Goal: Task Accomplishment & Management: Manage account settings

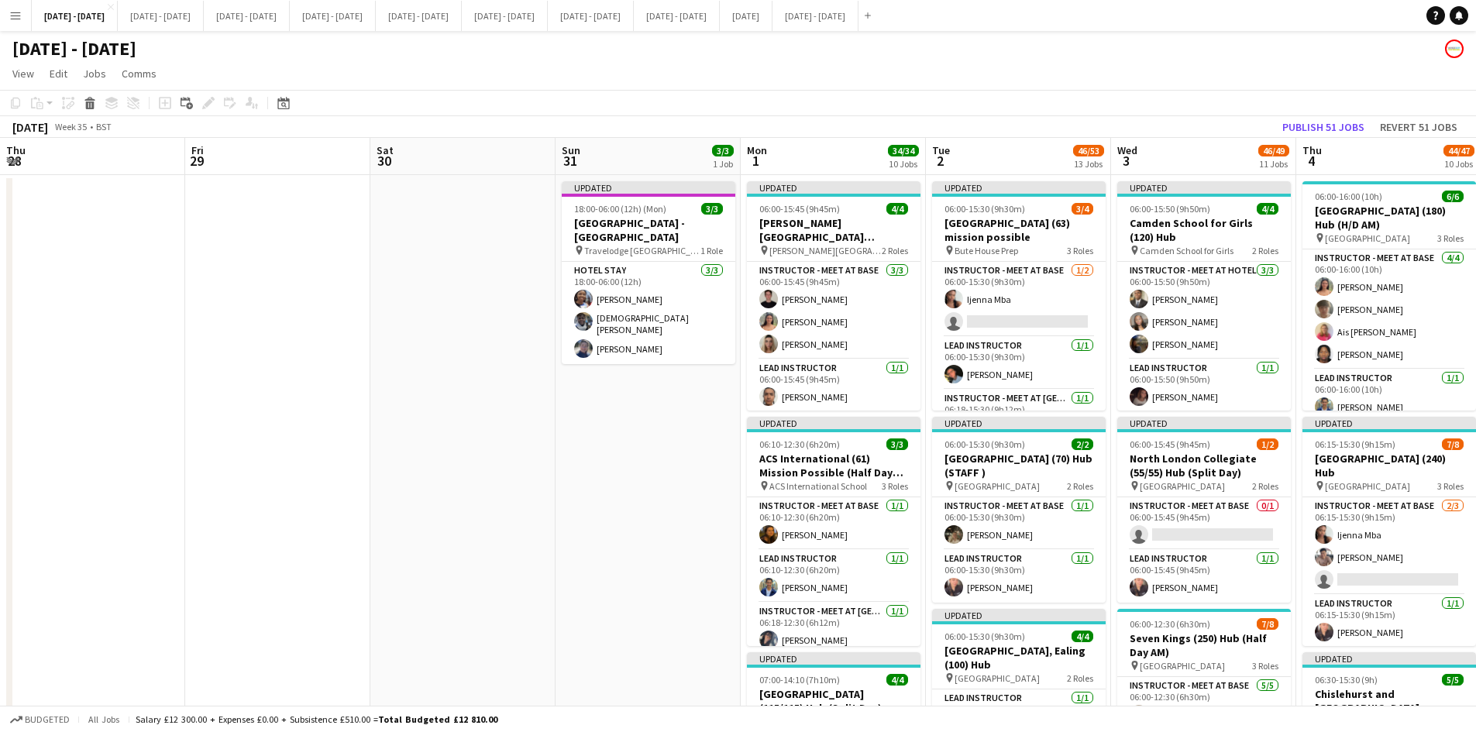
scroll to position [0, 532]
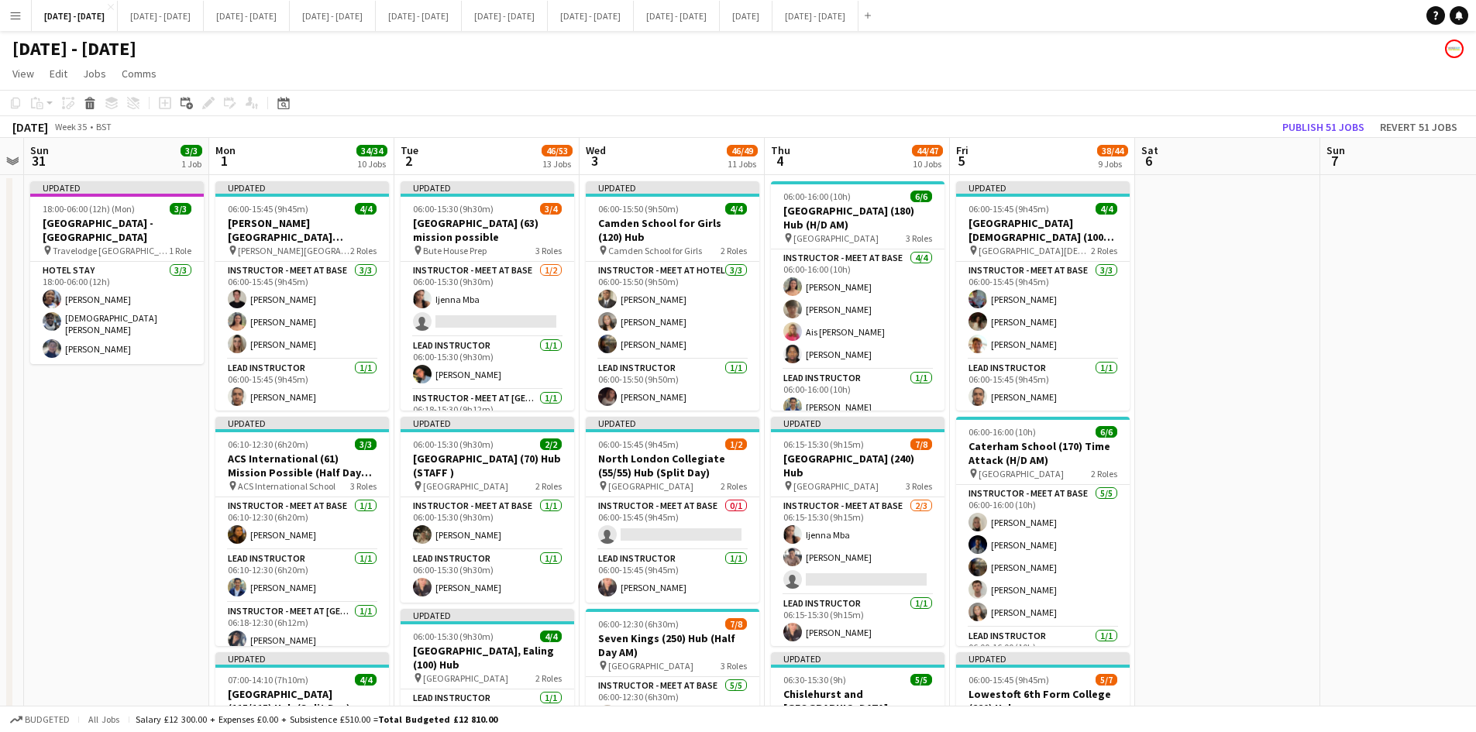
click at [19, 15] on app-icon "Menu" at bounding box center [15, 15] width 12 height 12
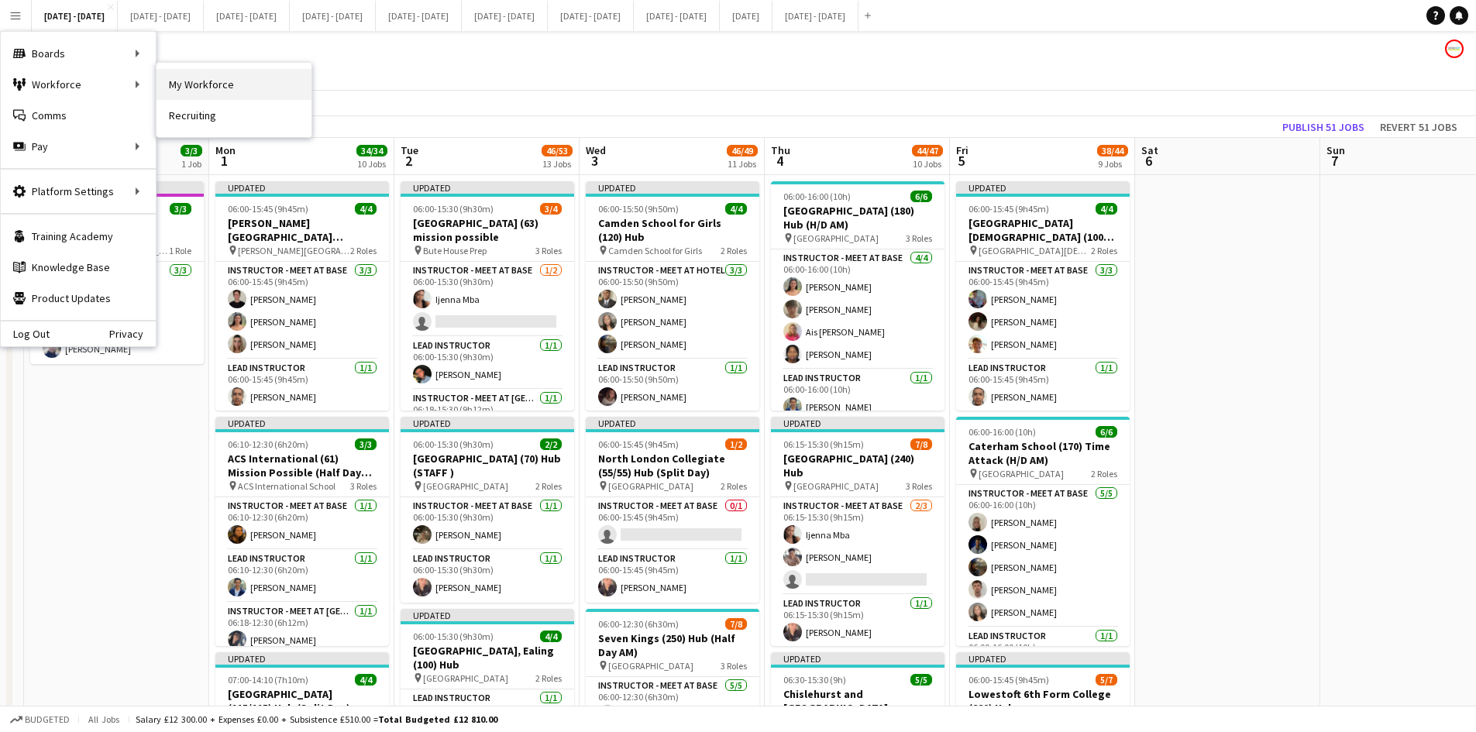
click at [180, 84] on link "My Workforce" at bounding box center [234, 84] width 155 height 31
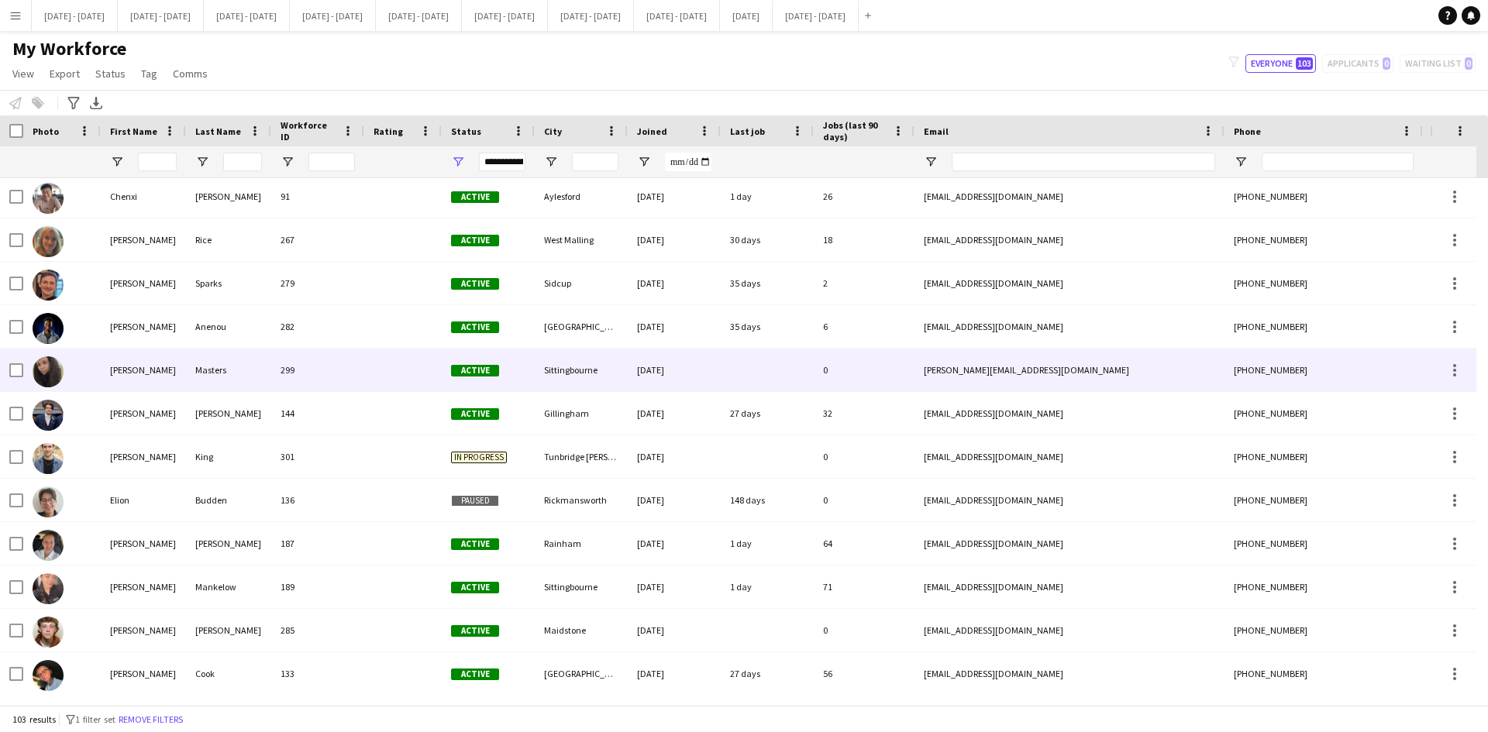
scroll to position [930, 0]
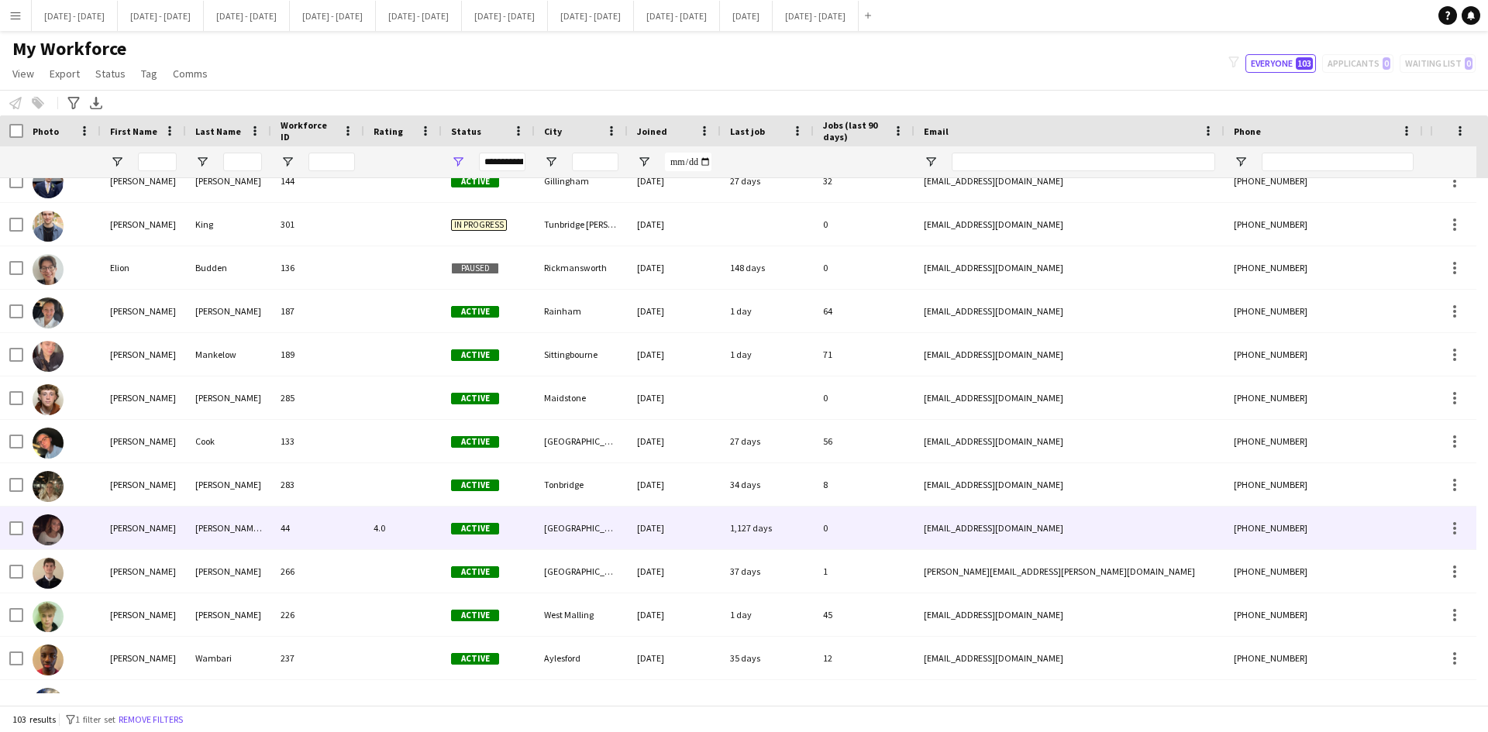
click at [115, 528] on div "[PERSON_NAME]" at bounding box center [143, 528] width 85 height 43
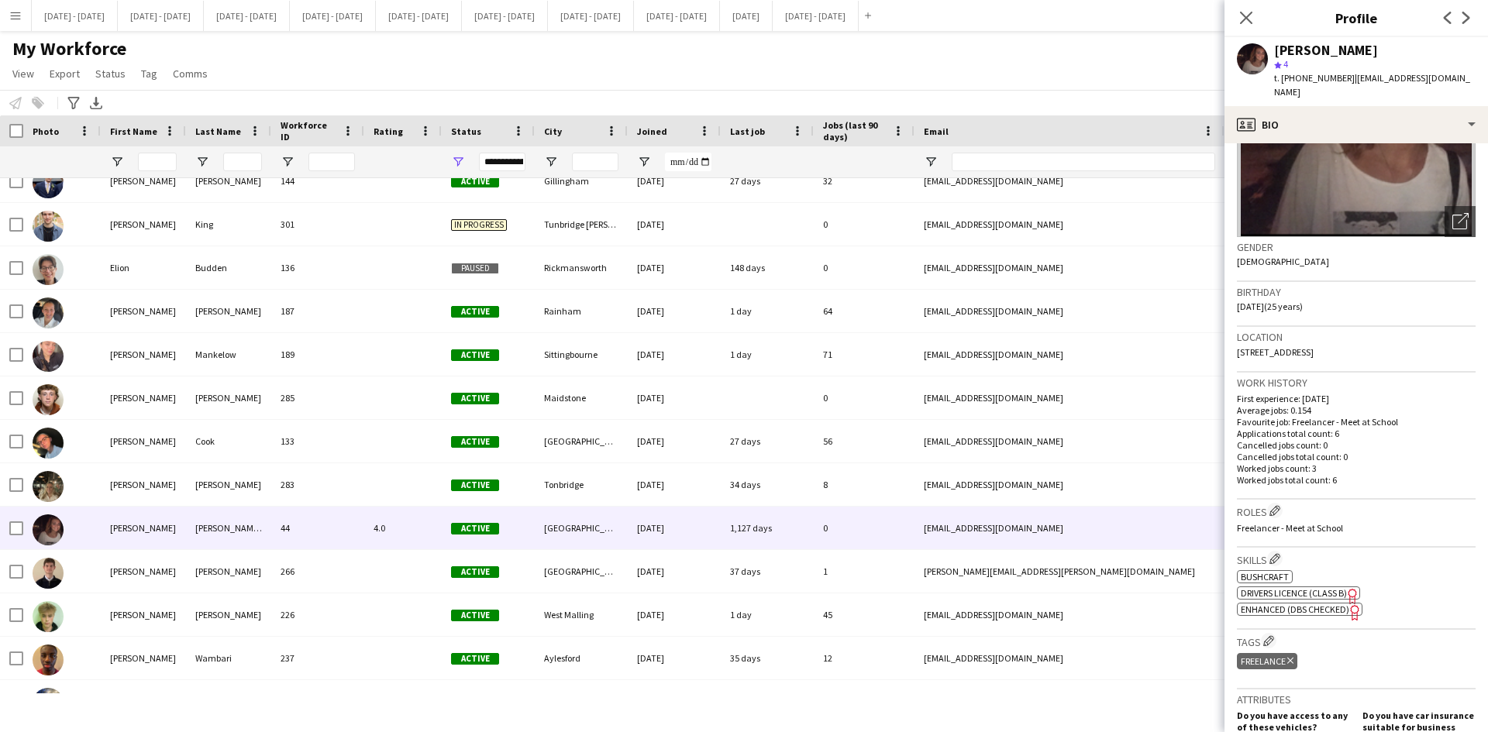
scroll to position [155, 0]
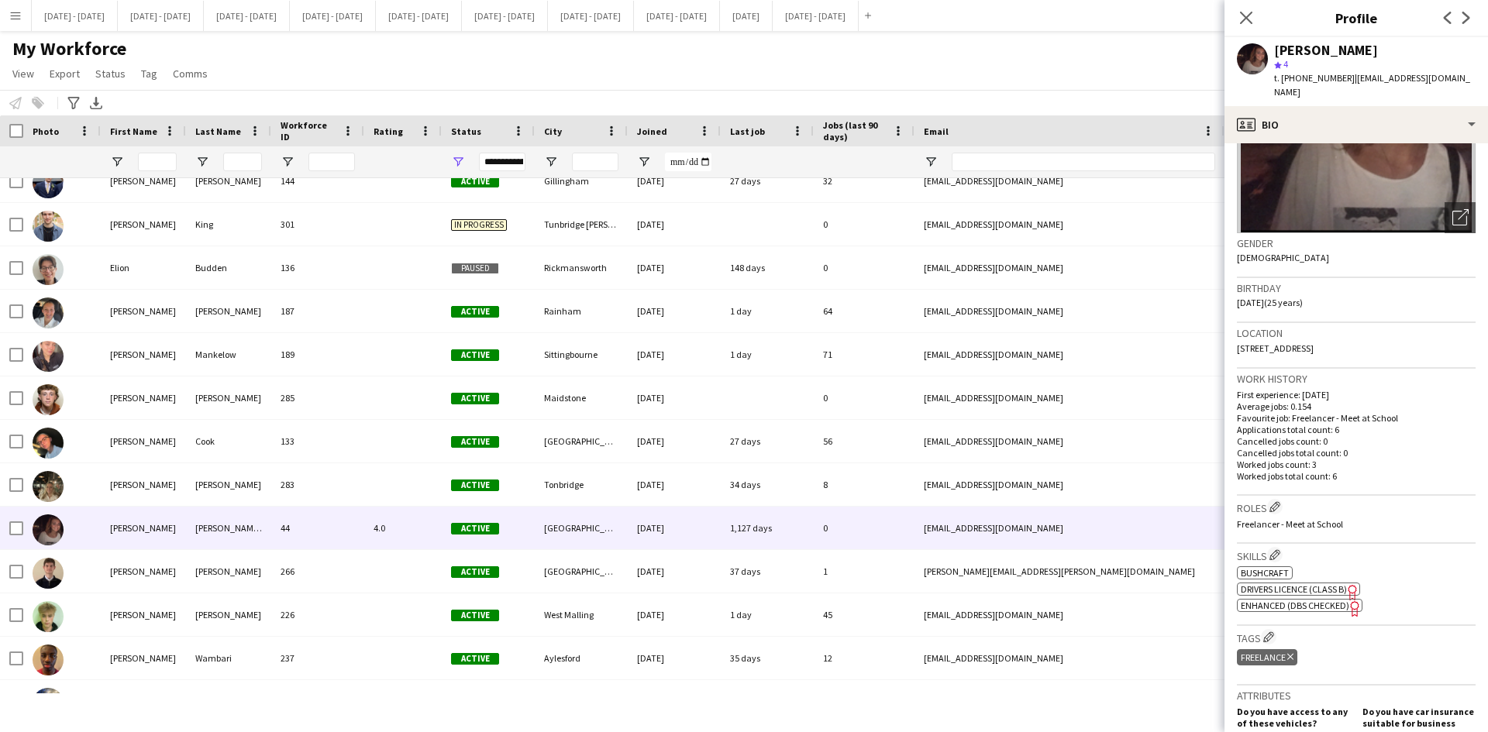
click at [1334, 600] on span "Enhanced (DBS Checked)" at bounding box center [1295, 606] width 108 height 12
click at [83, 19] on button "[DATE] - [DATE] Close" at bounding box center [75, 16] width 86 height 30
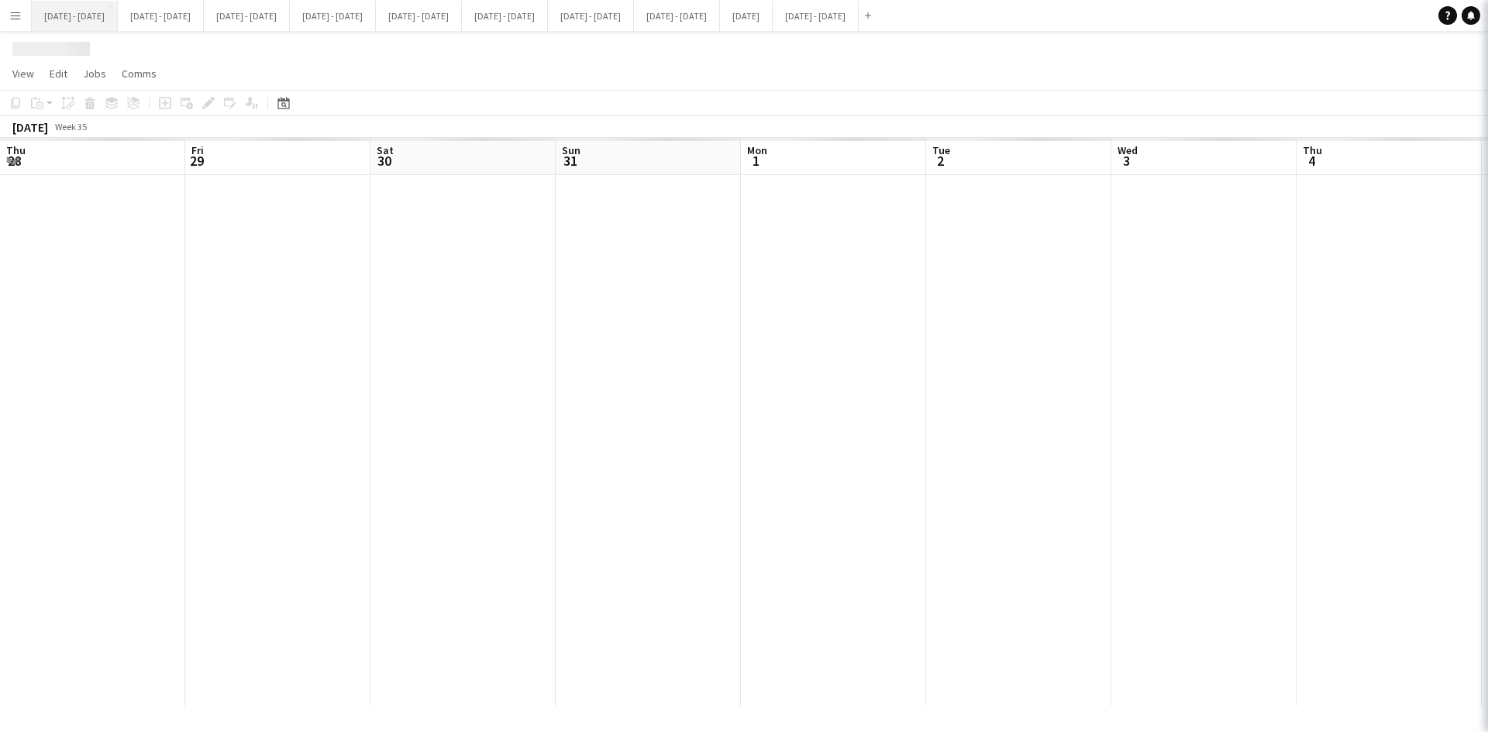
scroll to position [0, 532]
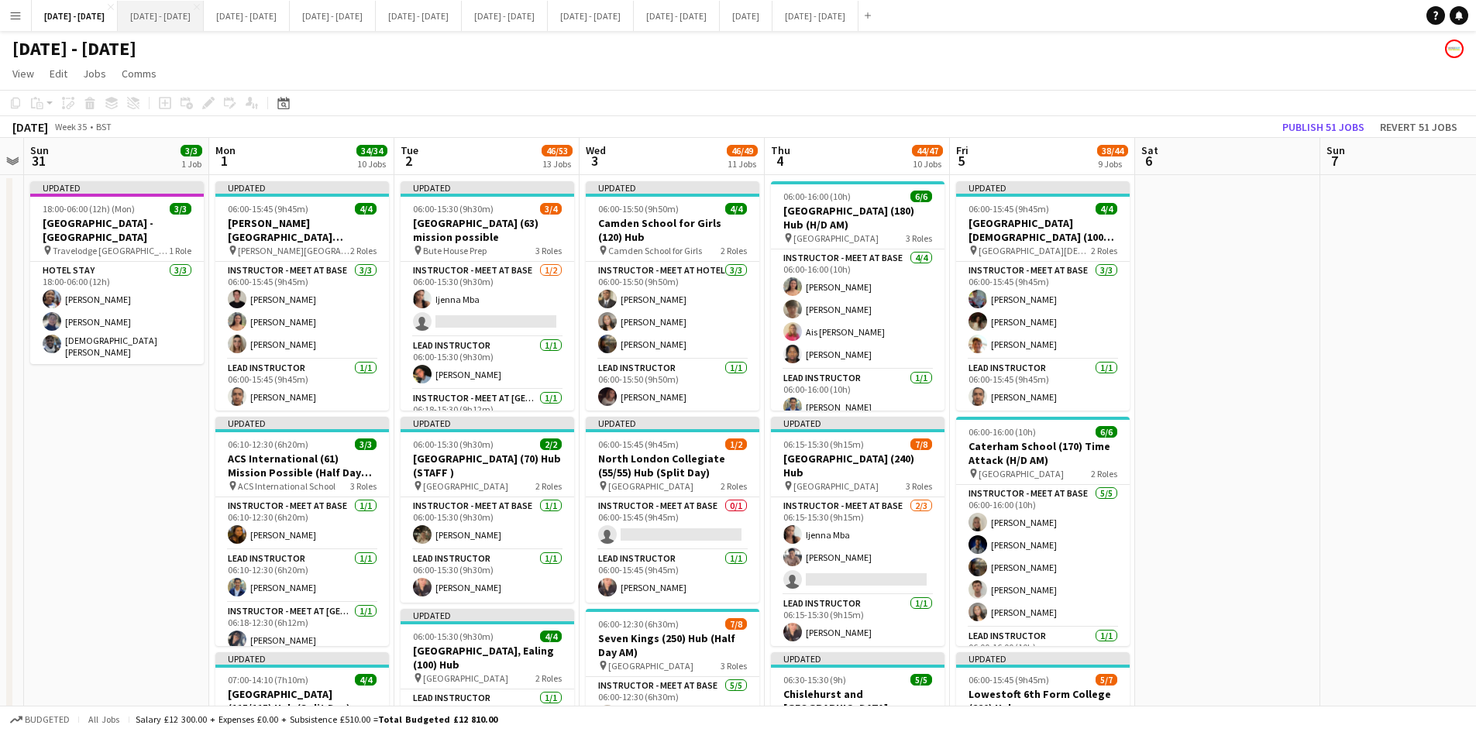
click at [164, 16] on button "[DATE] - [DATE] Close" at bounding box center [161, 16] width 86 height 30
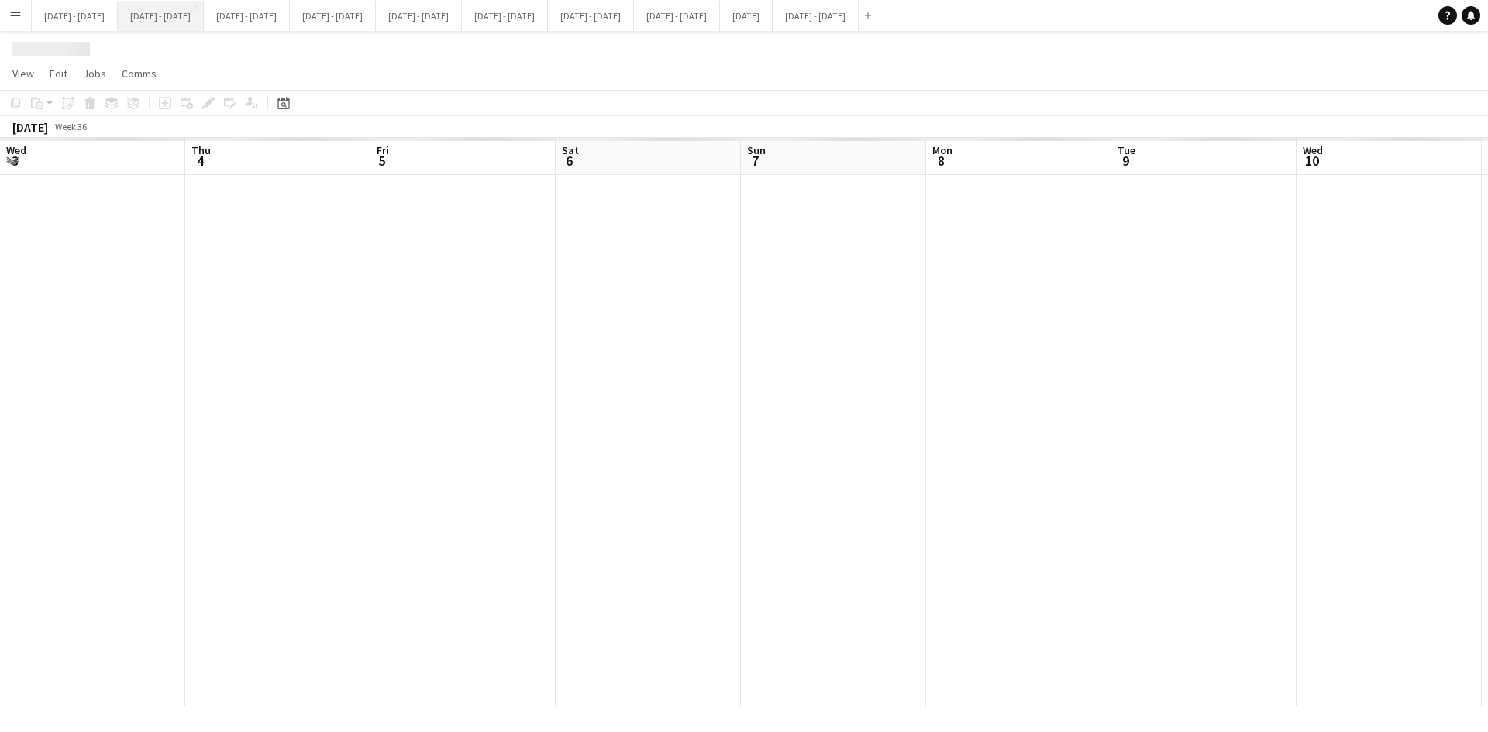
scroll to position [0, 528]
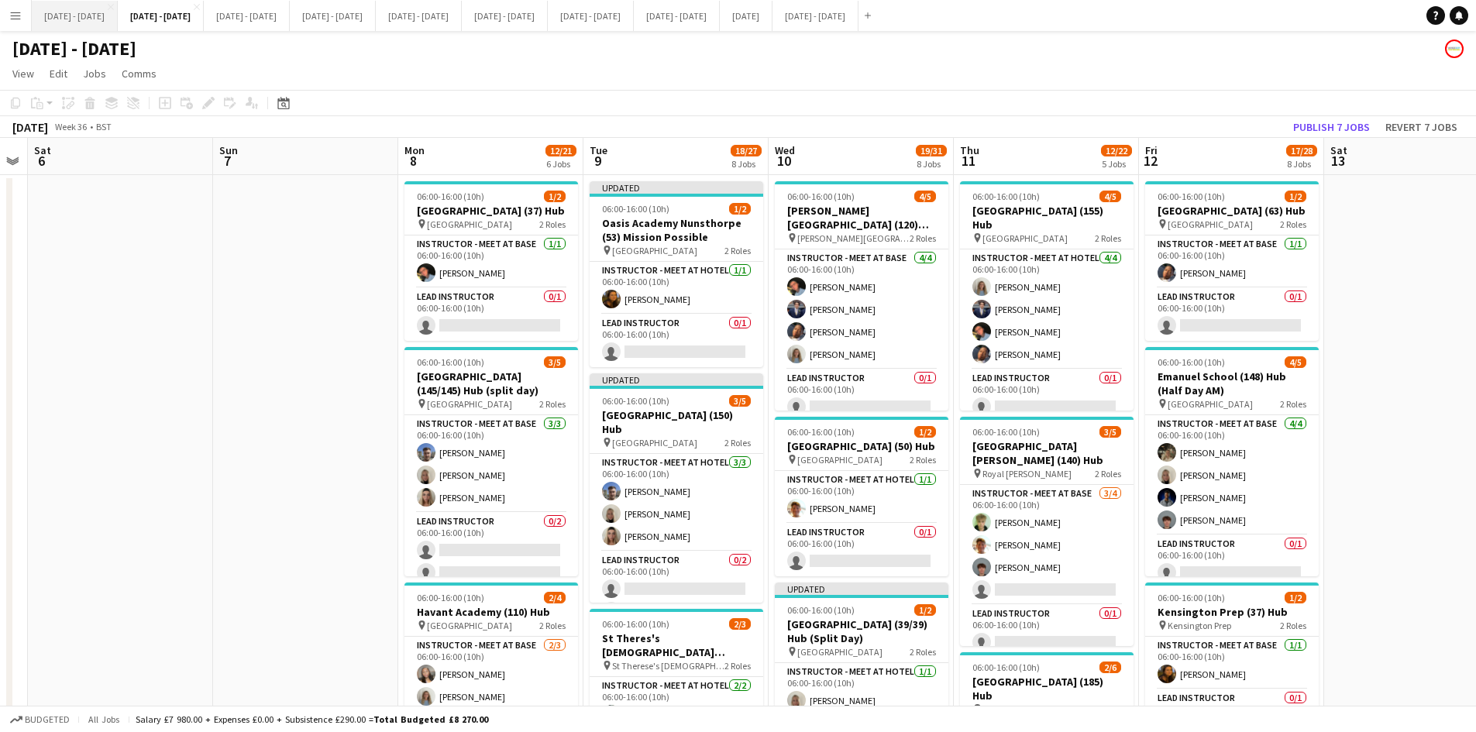
click at [91, 16] on button "[DATE] - [DATE] Close" at bounding box center [75, 16] width 86 height 30
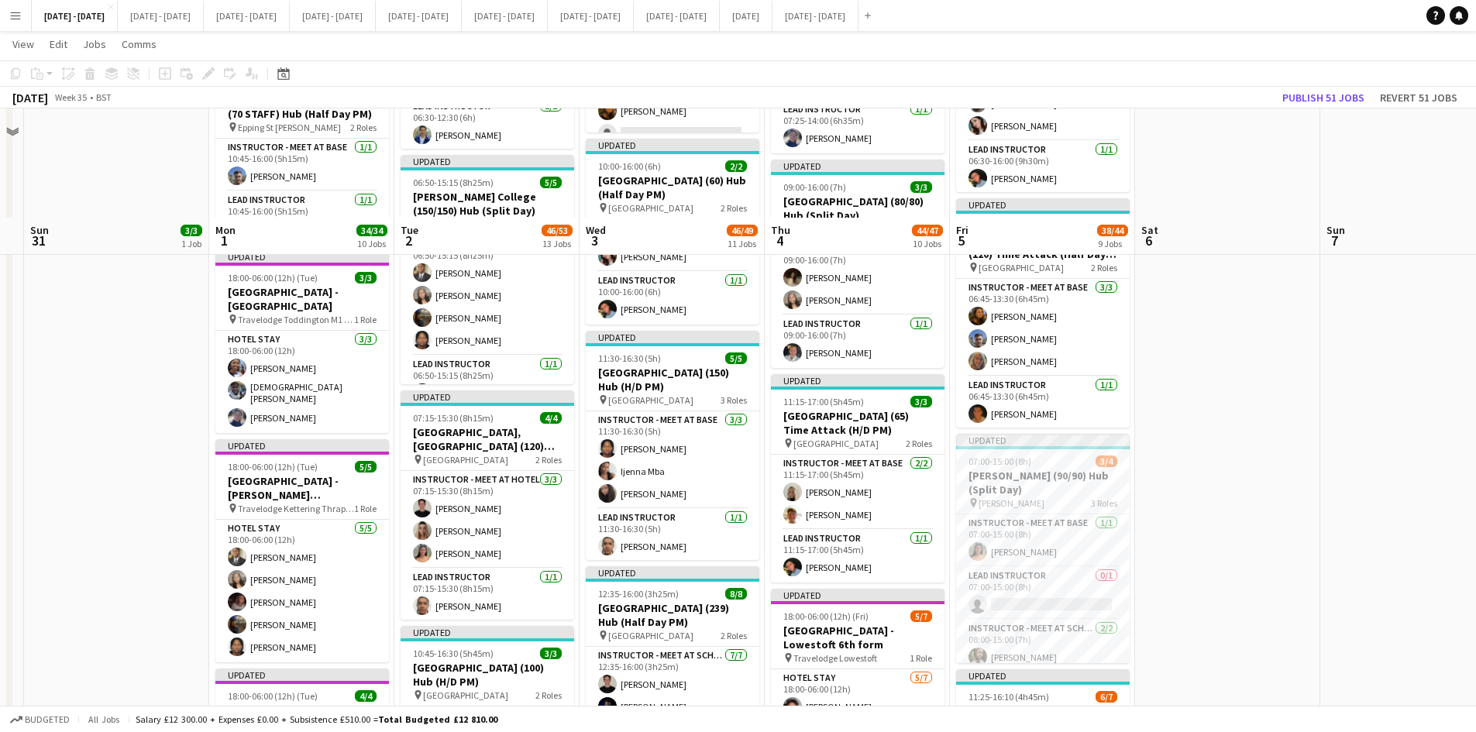
scroll to position [1627, 0]
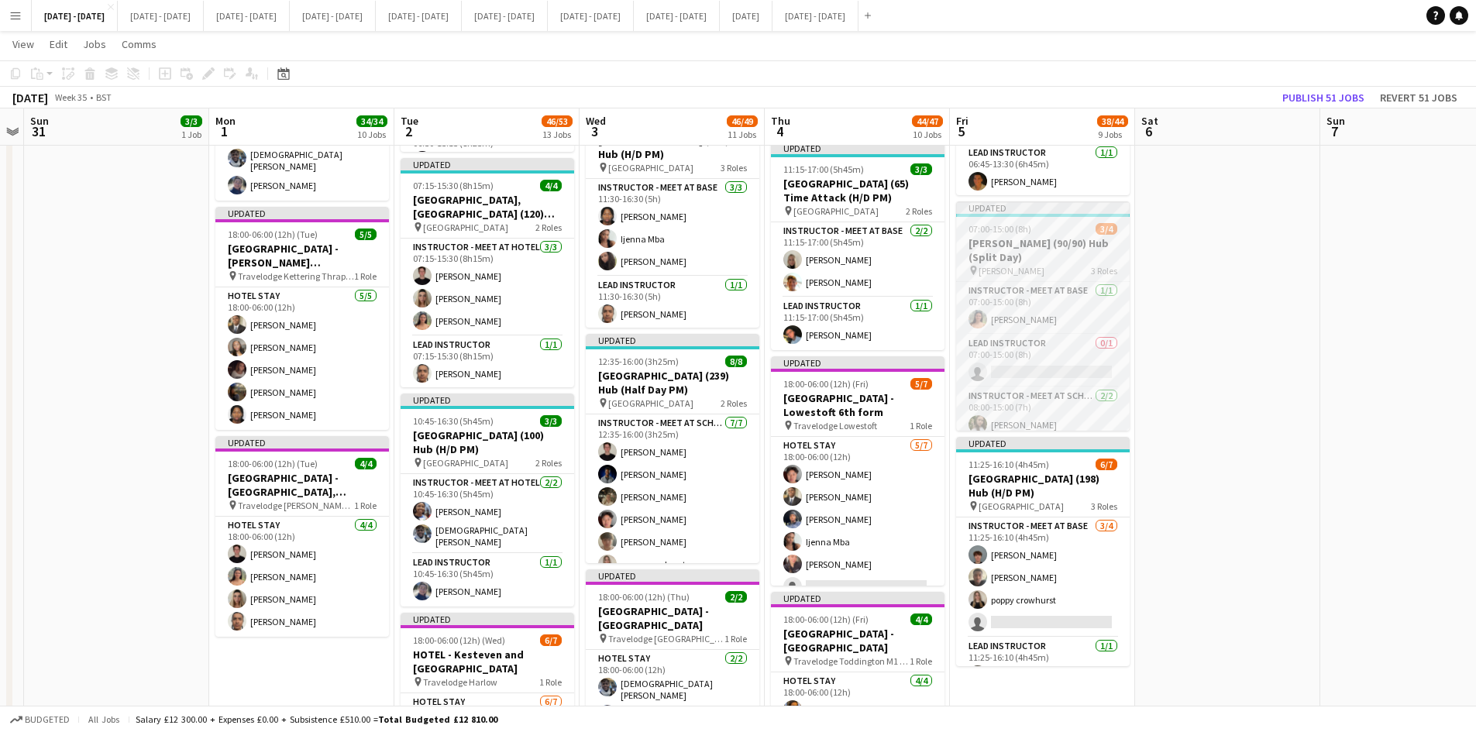
click at [1046, 223] on div "07:00-15:00 (8h) 3/4" at bounding box center [1043, 229] width 174 height 12
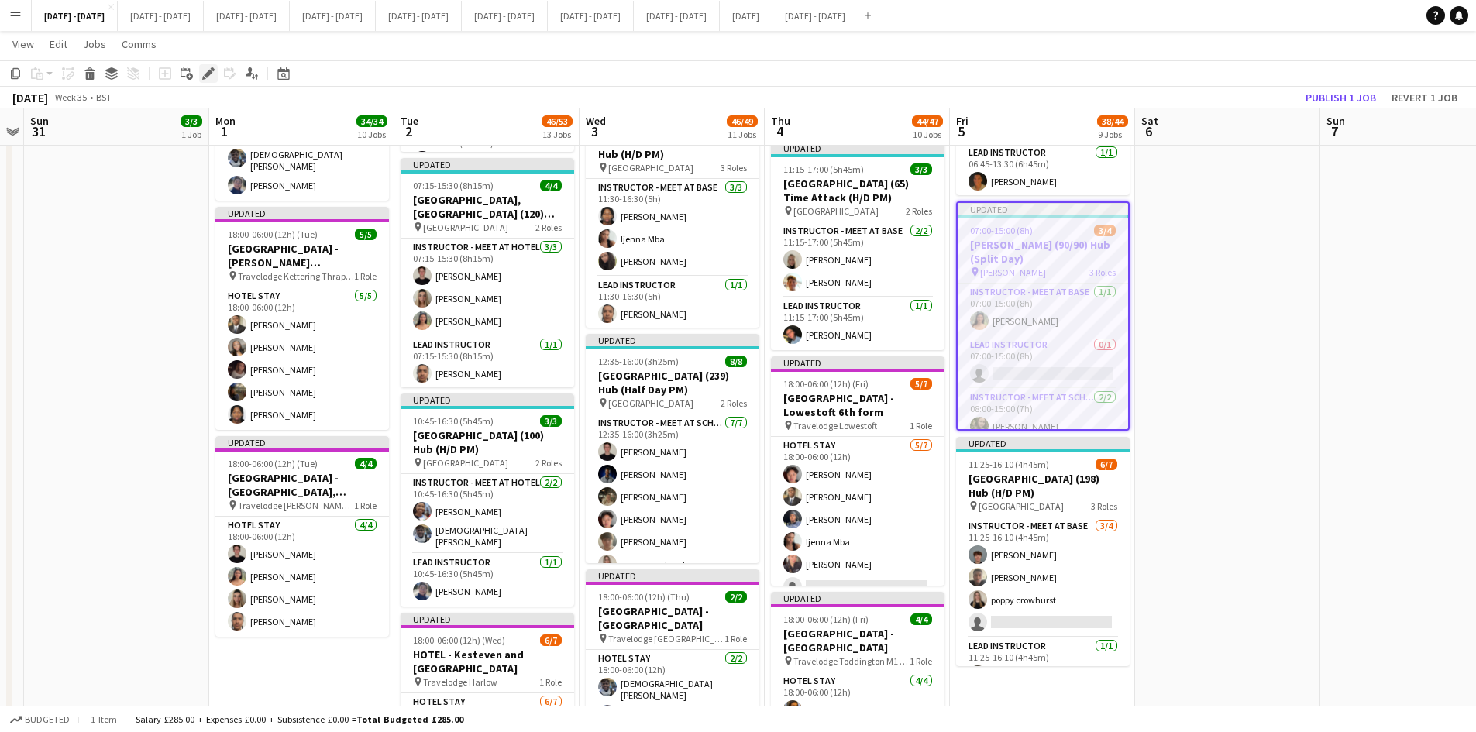
click at [210, 71] on icon at bounding box center [208, 74] width 9 height 9
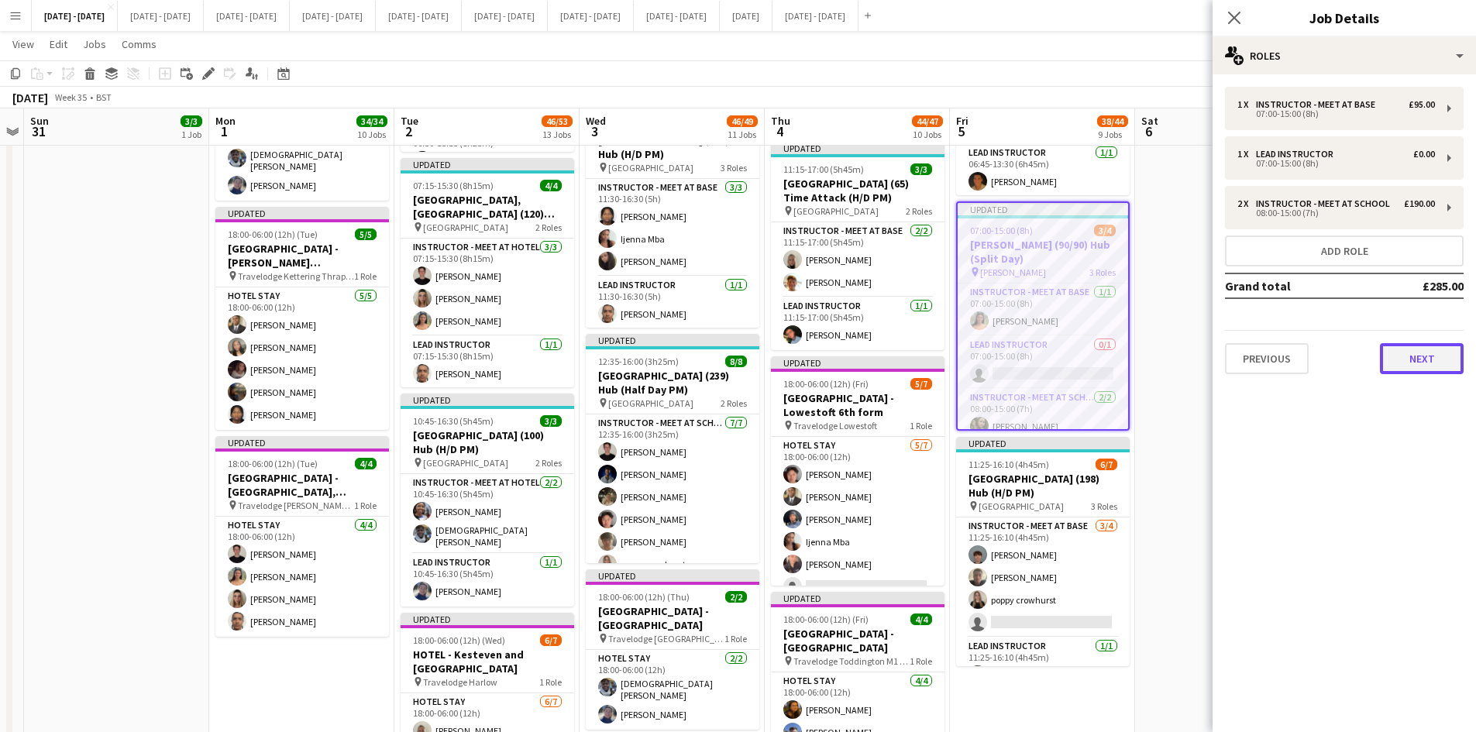
click at [1414, 360] on button "Next" at bounding box center [1422, 358] width 84 height 31
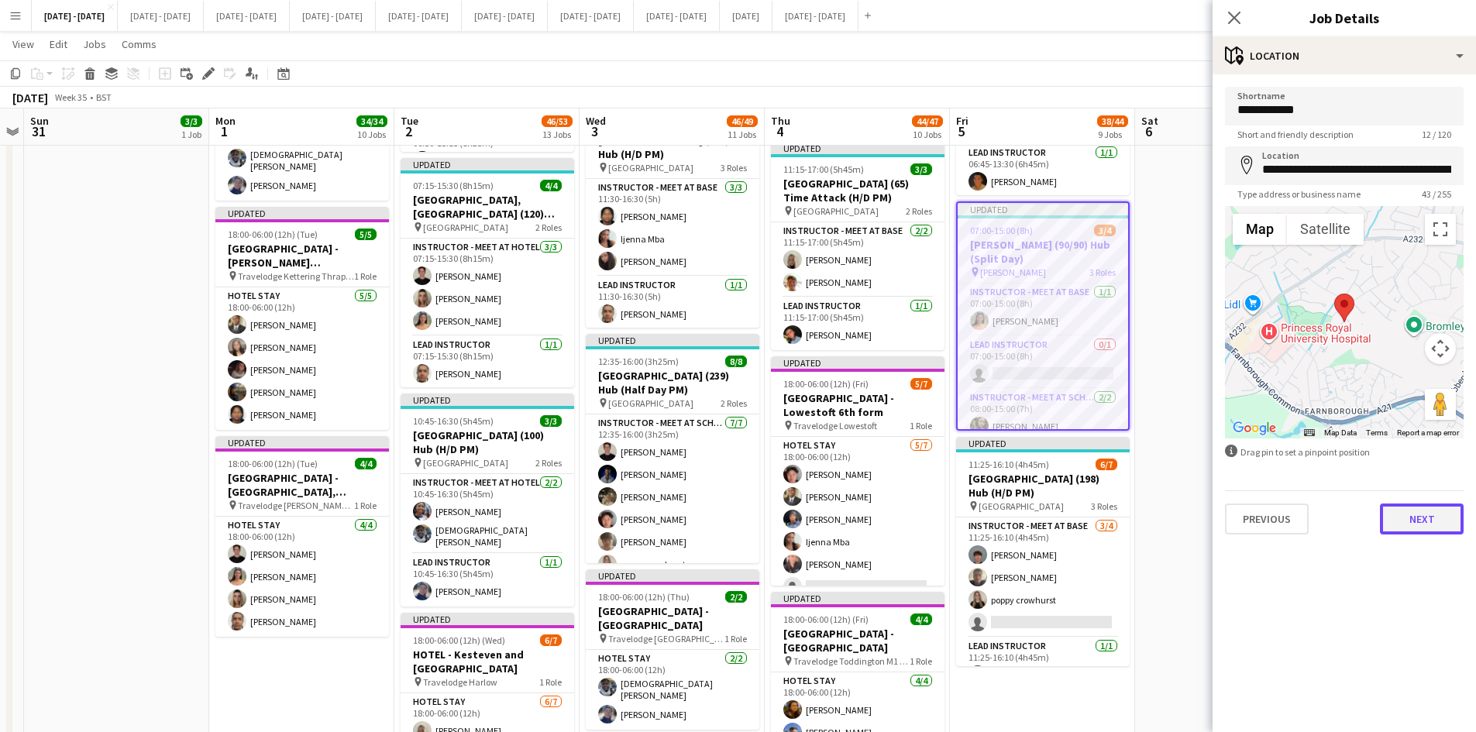
click at [1410, 516] on button "Next" at bounding box center [1422, 519] width 84 height 31
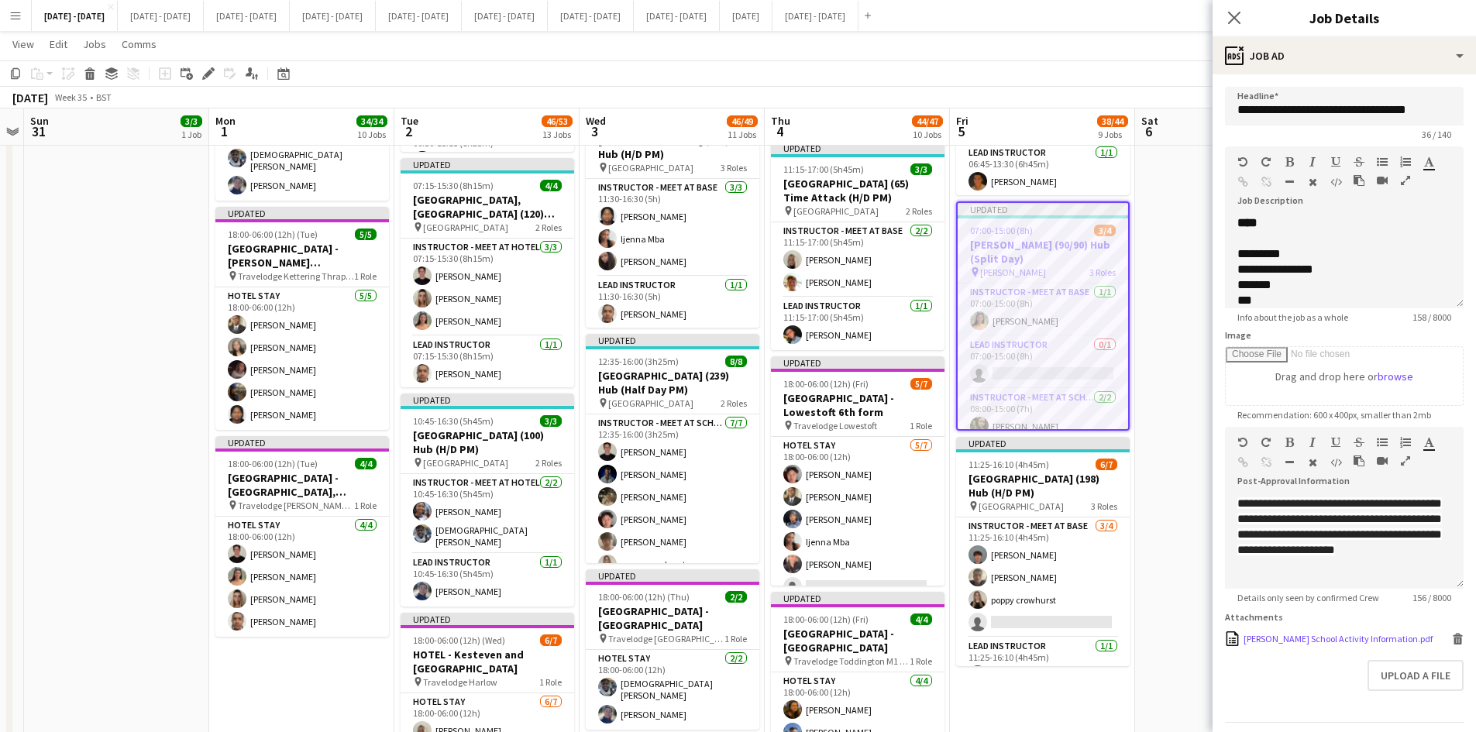
click at [1296, 645] on div "[PERSON_NAME] School Activity Information.pdf" at bounding box center [1338, 639] width 189 height 12
